Goal: Find specific page/section: Find specific page/section

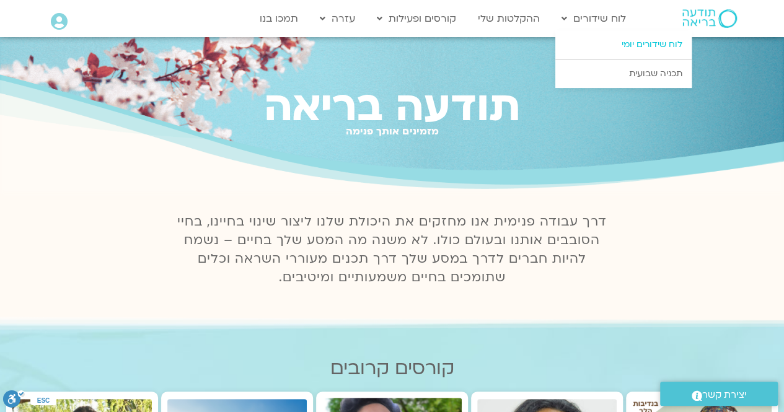
click at [614, 42] on link "לוח שידורים יומי" at bounding box center [624, 44] width 136 height 29
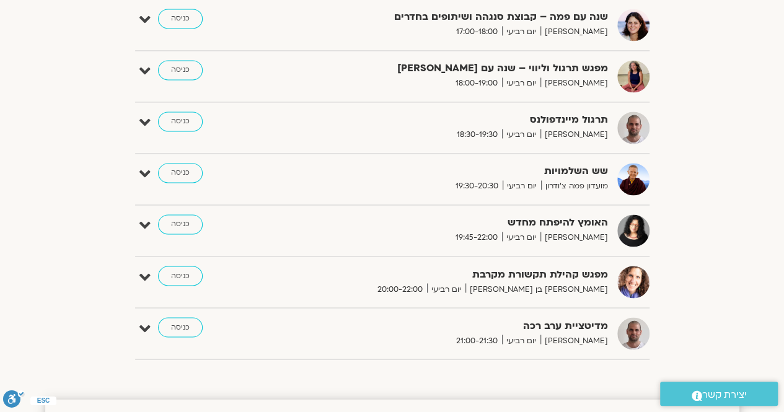
scroll to position [915, 0]
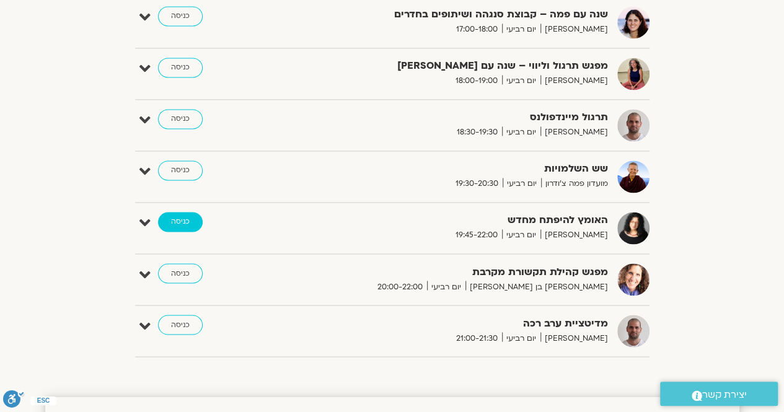
click at [173, 218] on link "כניסה" at bounding box center [180, 222] width 45 height 20
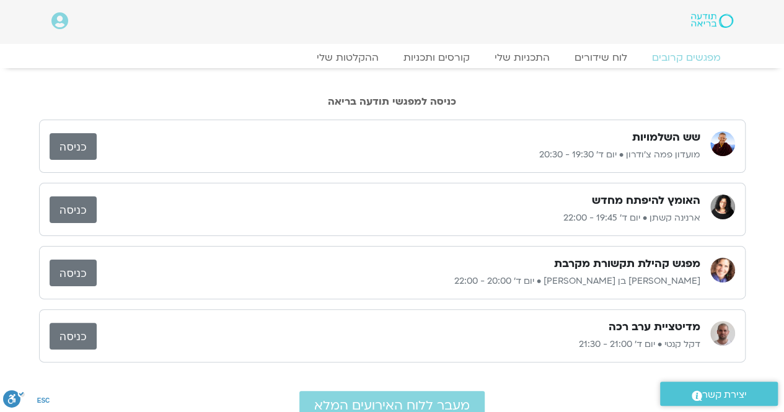
click at [66, 270] on link "כניסה" at bounding box center [73, 273] width 47 height 27
